Goal: Download file/media

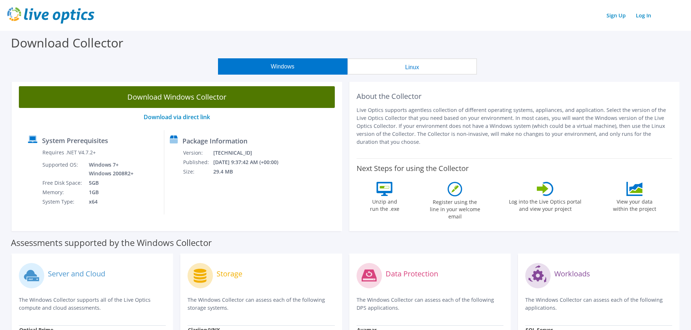
click at [194, 96] on link "Download Windows Collector" at bounding box center [177, 97] width 316 height 22
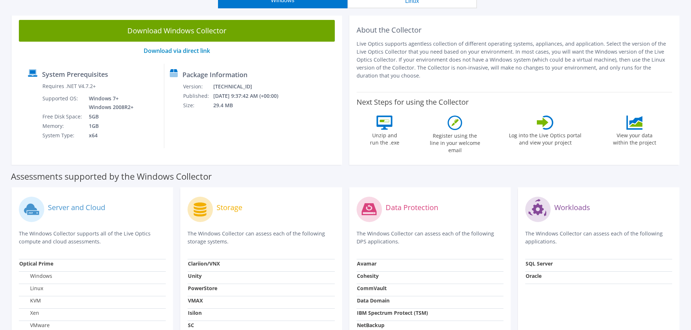
scroll to position [63, 0]
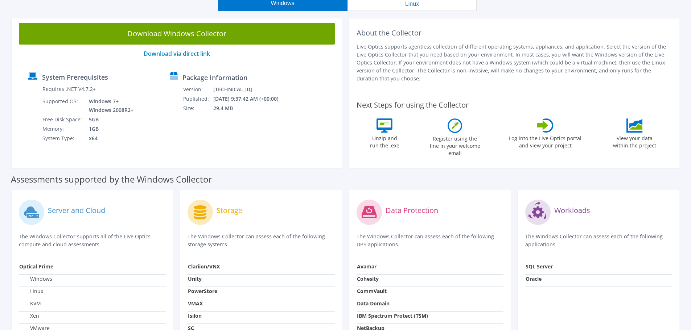
click at [42, 276] on label "Windows" at bounding box center [35, 279] width 33 height 7
click at [41, 263] on strong "Optical Prime" at bounding box center [36, 266] width 34 height 7
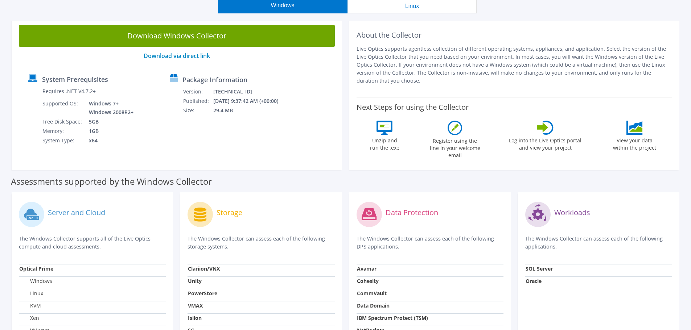
scroll to position [0, 0]
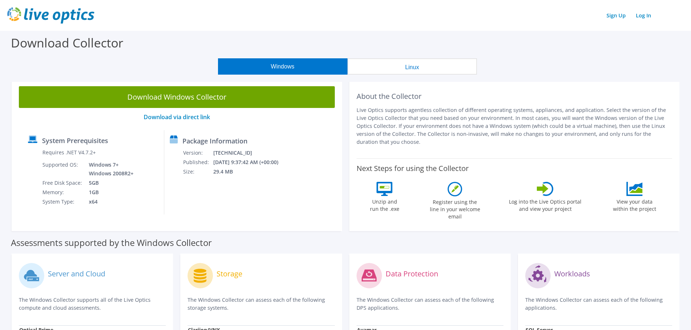
click at [221, 98] on link "Download Windows Collector" at bounding box center [177, 97] width 316 height 22
